Goal: Find specific page/section: Find specific page/section

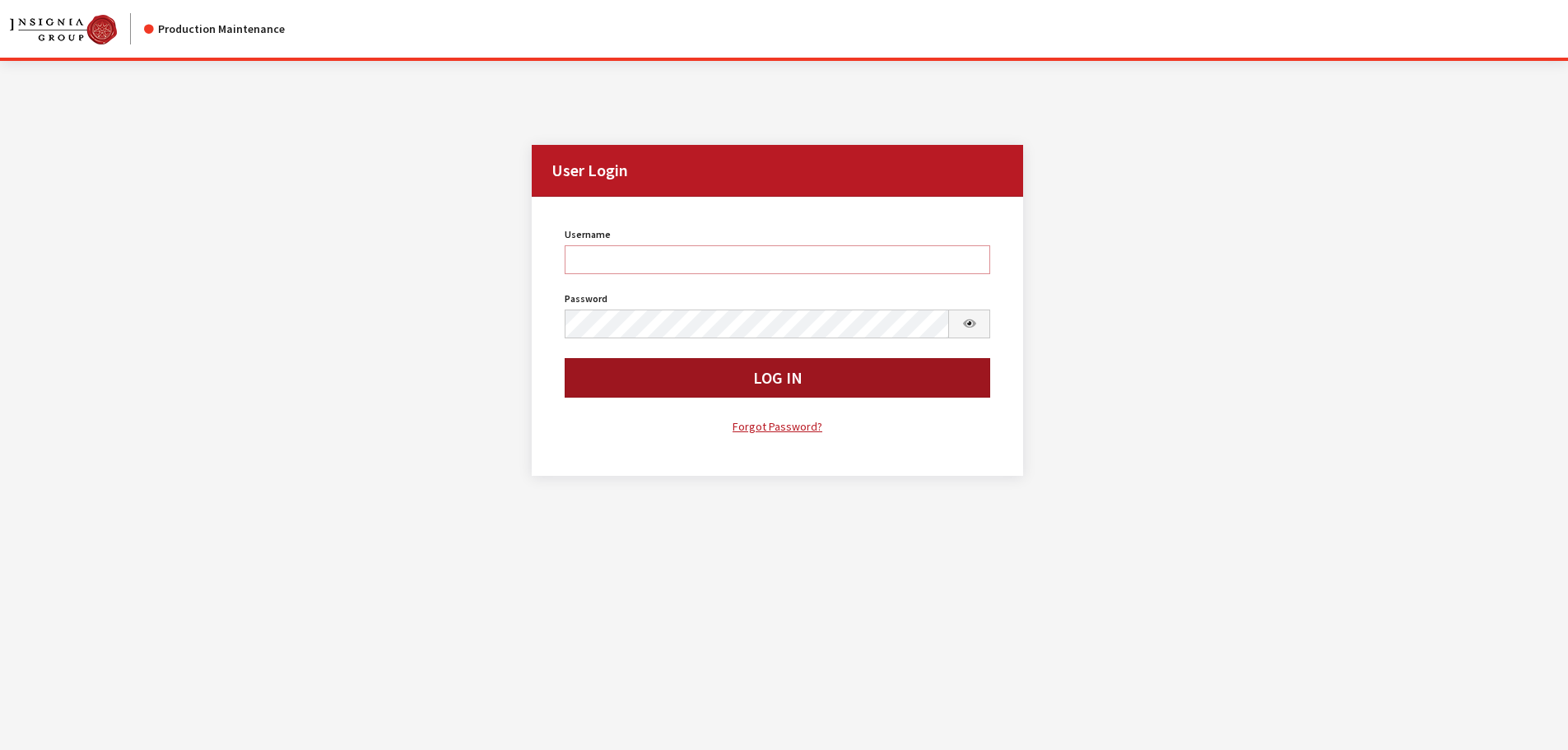
type input "kcallahan"
click at [687, 393] on button "Log In" at bounding box center [777, 378] width 426 height 40
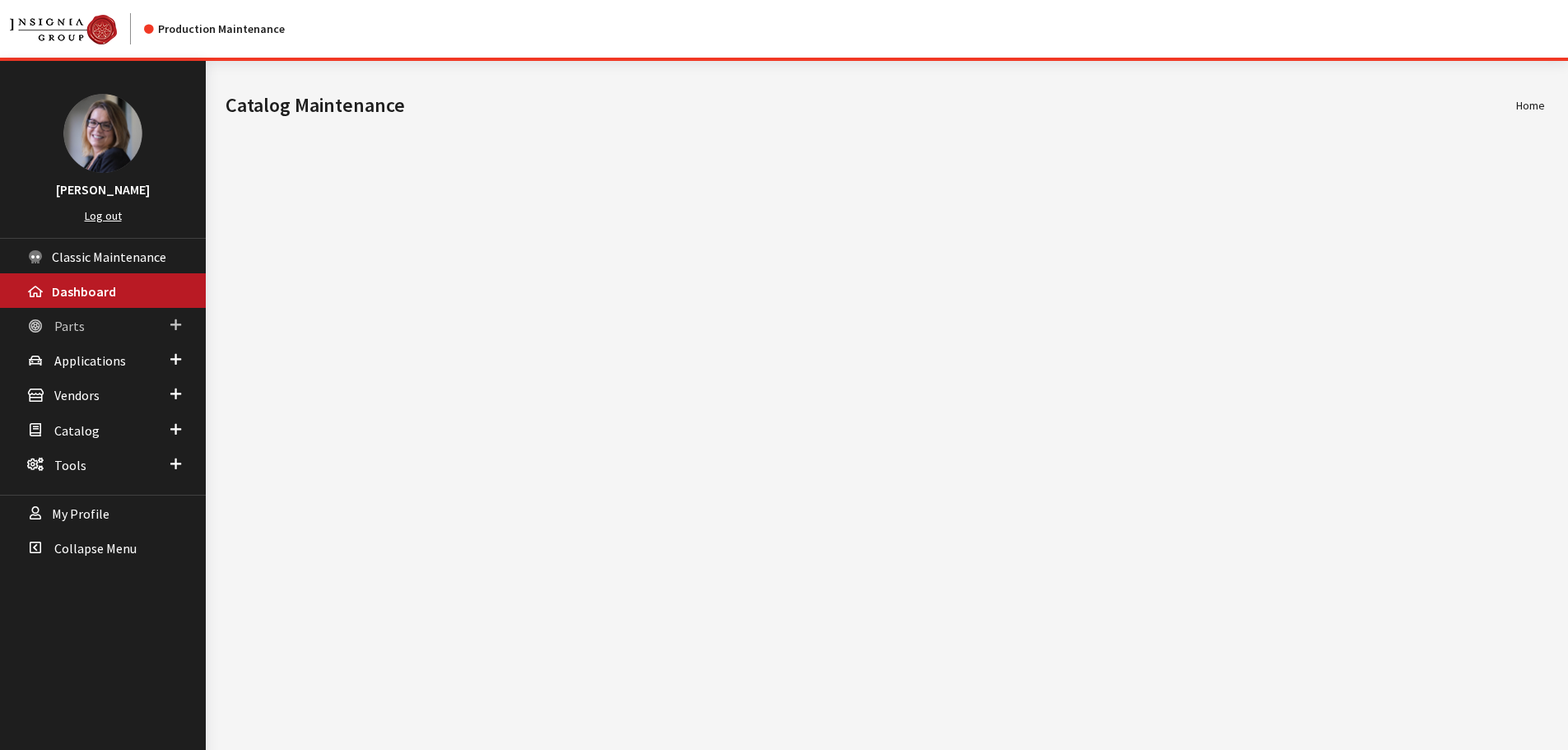
click at [179, 330] on span at bounding box center [176, 325] width 11 height 22
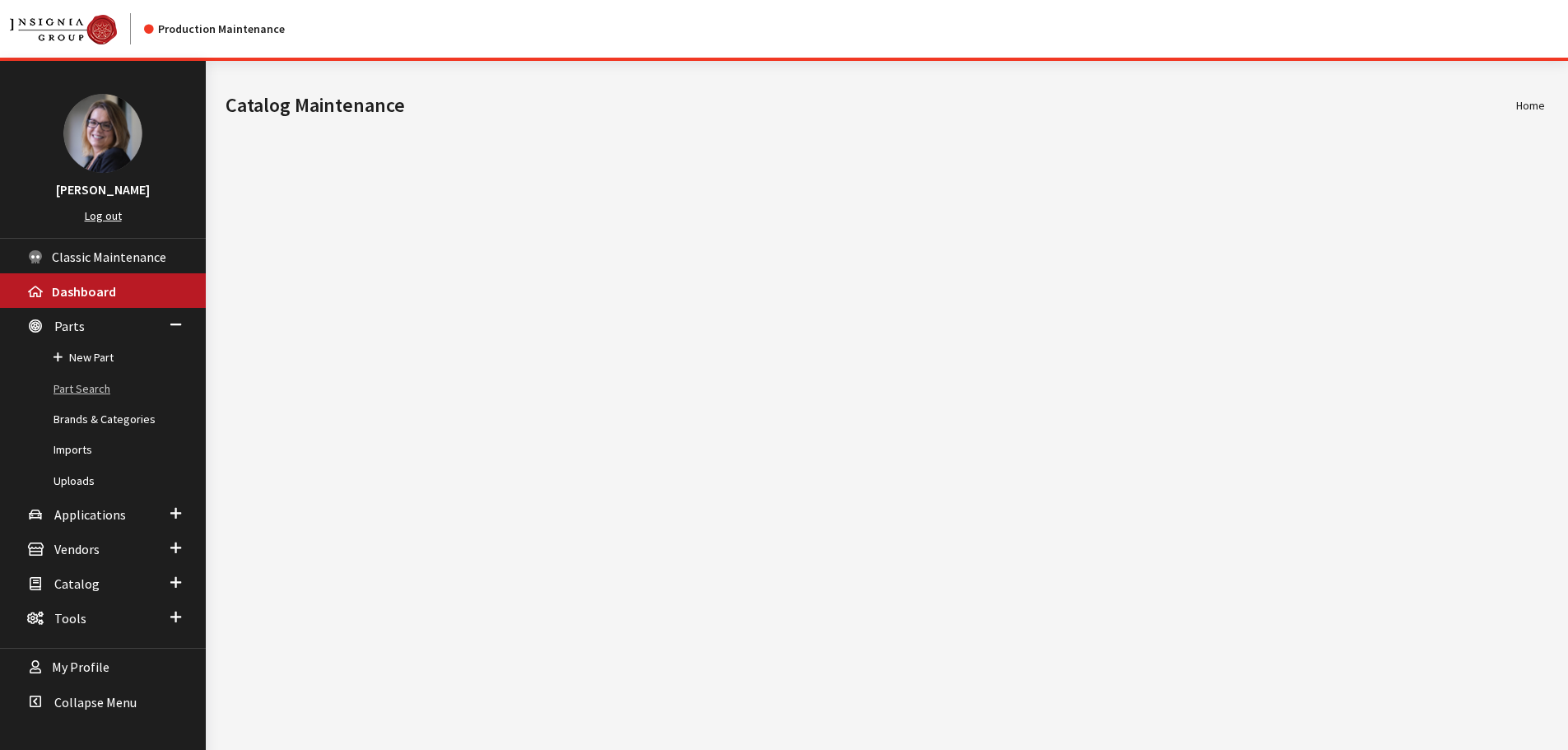
click at [103, 389] on link "Part Search" at bounding box center [103, 389] width 206 height 31
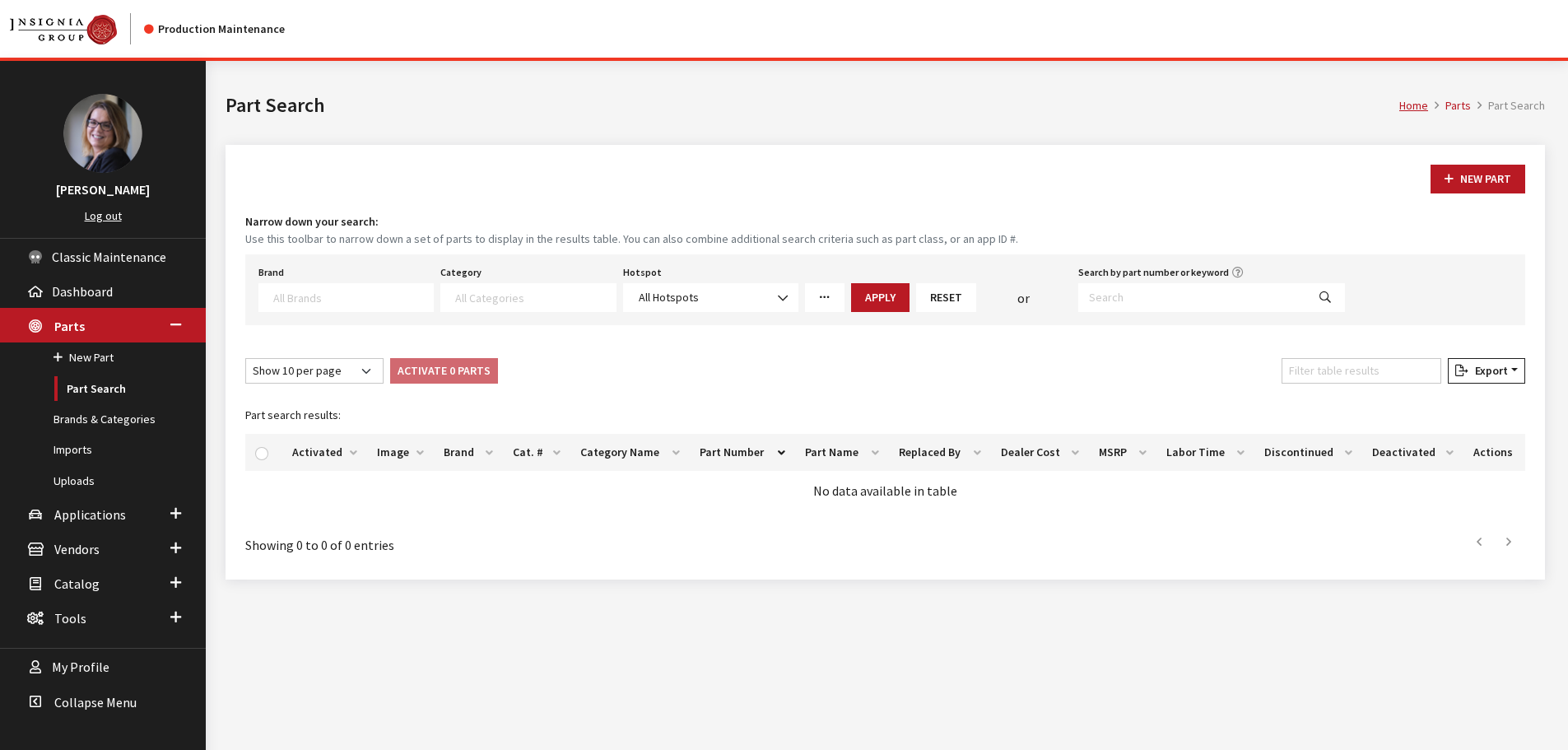
select select
